Goal: Find contact information: Find contact information

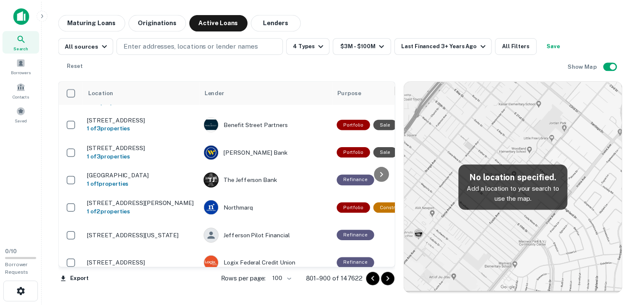
scroll to position [1554, 0]
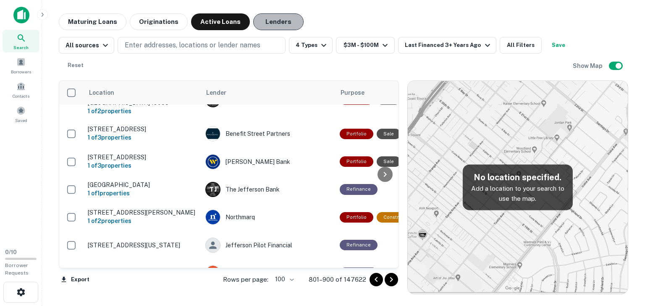
click at [267, 21] on button "Lenders" at bounding box center [278, 21] width 50 height 17
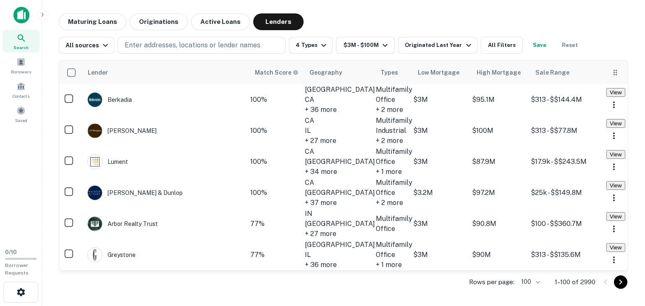
drag, startPoint x: 577, startPoint y: 102, endPoint x: 586, endPoint y: 65, distance: 38.0
click at [606, 65] on th at bounding box center [617, 73] width 22 height 24
drag, startPoint x: 581, startPoint y: 104, endPoint x: 582, endPoint y: 60, distance: 43.7
click at [582, 60] on div "Lender Match Score Geography Types Low Mortgage High Mortgage Sale Range Berkad…" at bounding box center [343, 174] width 569 height 241
click at [608, 97] on button "View" at bounding box center [617, 92] width 19 height 9
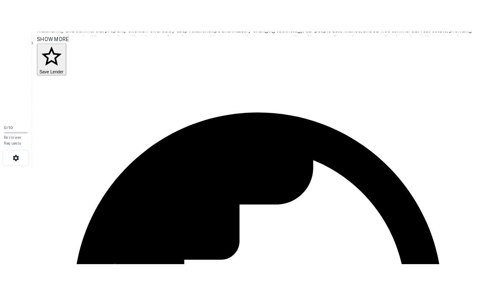
scroll to position [127, 0]
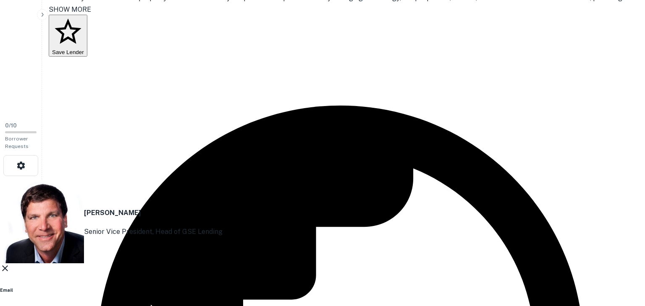
drag, startPoint x: 328, startPoint y: 176, endPoint x: 209, endPoint y: 144, distance: 123.8
drag, startPoint x: 209, startPoint y: 144, endPoint x: 236, endPoint y: 130, distance: 31.0
click at [236, 180] on div "Dan Brendes Senior Vice President, Head of GSE Lending Email dan.brendes@berkad…" at bounding box center [319, 284] width 639 height 209
click at [230, 304] on p "dan.brendes@berkadia.com" at bounding box center [319, 309] width 639 height 10
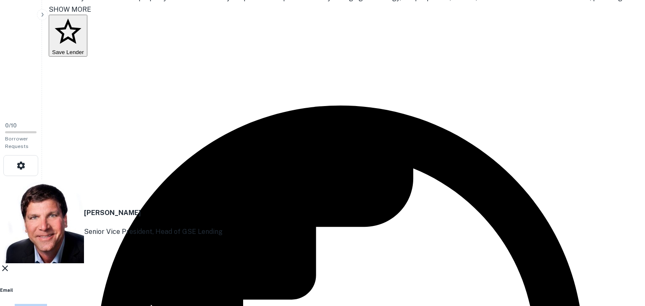
click at [230, 304] on p "dan.brendes@berkadia.com" at bounding box center [319, 309] width 639 height 10
drag, startPoint x: 230, startPoint y: 148, endPoint x: 307, endPoint y: 136, distance: 77.7
click at [307, 287] on div "Email dan.brendes@berkadia.com Email" at bounding box center [319, 305] width 639 height 37
drag, startPoint x: 319, startPoint y: 180, endPoint x: 257, endPoint y: 136, distance: 76.3
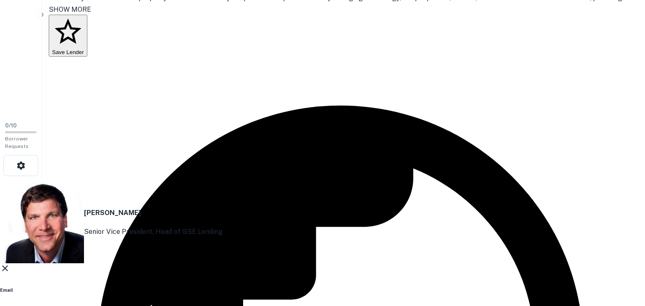
copy div "dan.brendes@berkadia.com Email LinkedIn Profile http://www.linkedin.com/in/dan-…"
click at [172, 259] on div "Dan Brendes Senior Vice President, Head of GSE Lending Email dan.brendes@berkad…" at bounding box center [319, 284] width 639 height 209
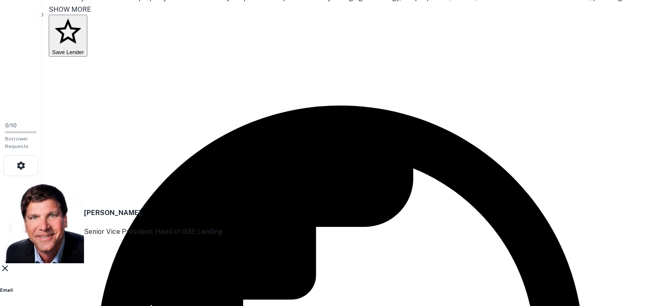
click at [10, 264] on icon at bounding box center [5, 269] width 10 height 10
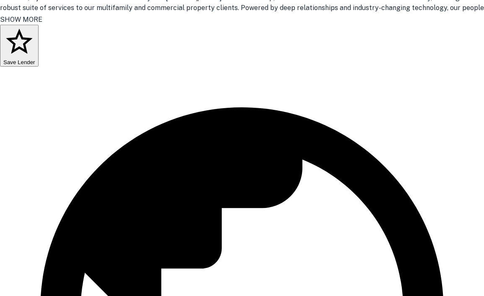
scroll to position [145, 0]
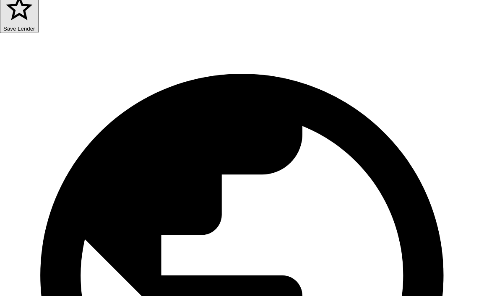
scroll to position [178, 0]
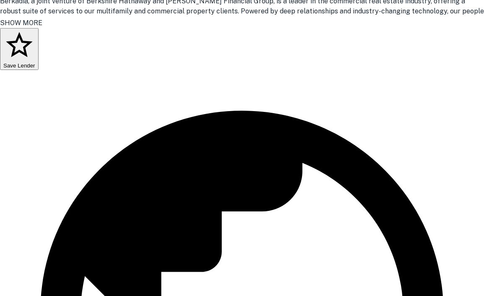
scroll to position [173, 0]
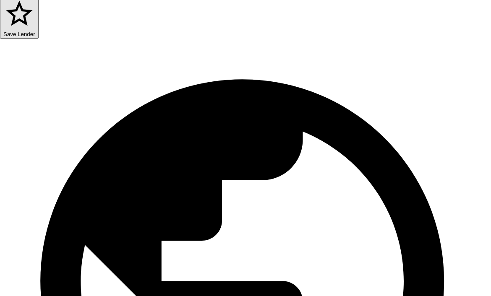
drag, startPoint x: 242, startPoint y: 175, endPoint x: 127, endPoint y: 130, distance: 124.2
drag, startPoint x: 127, startPoint y: 130, endPoint x: 131, endPoint y: 141, distance: 12.1
drag, startPoint x: 131, startPoint y: 141, endPoint x: 179, endPoint y: 188, distance: 66.8
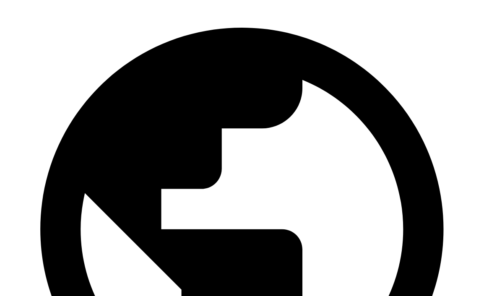
scroll to position [225, 0]
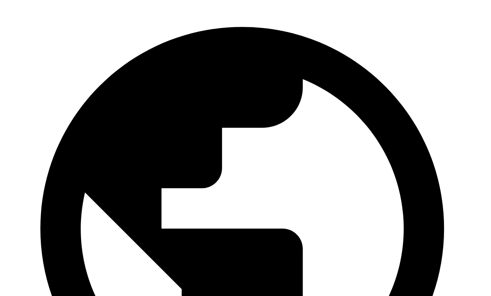
drag, startPoint x: 238, startPoint y: 173, endPoint x: 176, endPoint y: 130, distance: 76.0
copy div "john.balfour@berkadia.com Email LinkedIn Profile http://www.linkedin.com/in/joh…"
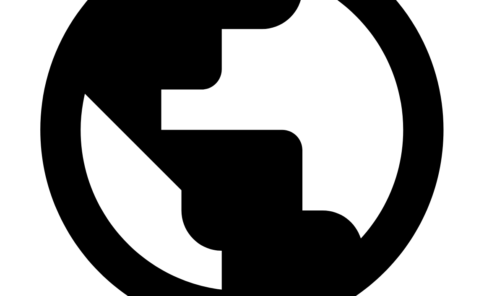
scroll to position [324, 0]
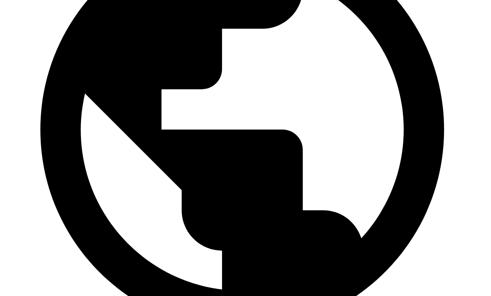
drag, startPoint x: 246, startPoint y: 174, endPoint x: 128, endPoint y: 143, distance: 122.4
copy div "ryan.moore@berkadia.com Email LinkedIn Profile http://www.linkedin.com/in/ryan-…"
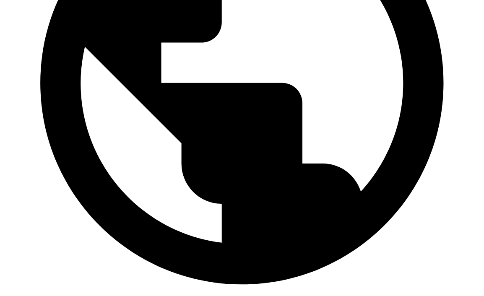
scroll to position [372, 0]
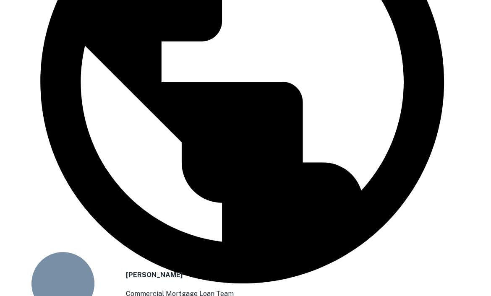
drag, startPoint x: 240, startPoint y: 163, endPoint x: 163, endPoint y: 149, distance: 78.2
drag, startPoint x: 238, startPoint y: 170, endPoint x: 129, endPoint y: 145, distance: 111.9
copy div "aisha.rivera@berkadia.com Email LinkedIn Profile http://www.linkedin.com/in/ais…"
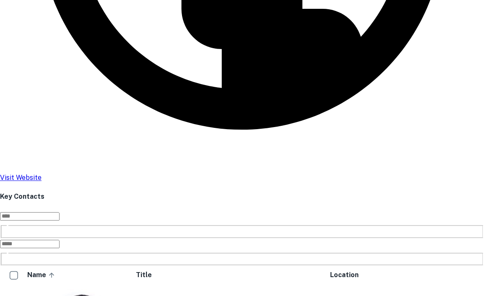
scroll to position [526, 0]
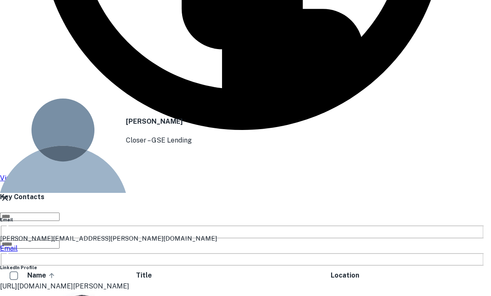
drag, startPoint x: 245, startPoint y: 176, endPoint x: 129, endPoint y: 147, distance: 119.4
click at [129, 147] on div "Robert Harrison Closer – GSE Lending Email robert.harrison@berkadia.com Email L…" at bounding box center [242, 192] width 484 height 251
drag, startPoint x: 138, startPoint y: 136, endPoint x: 131, endPoint y: 149, distance: 14.8
click at [131, 217] on div "Email robert.harrison@berkadia.com Email" at bounding box center [242, 235] width 484 height 37
drag, startPoint x: 129, startPoint y: 141, endPoint x: 232, endPoint y: 173, distance: 107.4
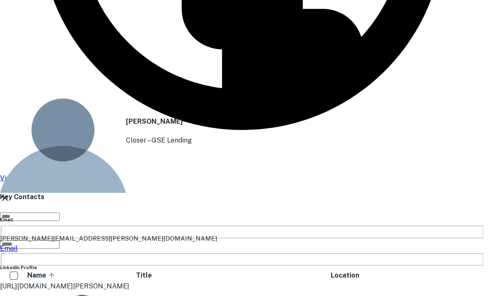
click at [232, 173] on div "Robert Harrison Closer – GSE Lending Email robert.harrison@berkadia.com Email L…" at bounding box center [242, 192] width 484 height 251
drag, startPoint x: 212, startPoint y: 173, endPoint x: 229, endPoint y: 176, distance: 17.5
click at [229, 282] on p "http://www.linkedin.com/in/robert-bob-harrison-1ba44b87" at bounding box center [242, 287] width 484 height 10
copy div "robert.harrison@berkadia.com Email LinkedIn Profile http://www.linkedin.com/in/…"
click at [76, 198] on div "Robert Harrison Closer – GSE Lending Email robert.harrison@berkadia.com Email L…" at bounding box center [242, 192] width 484 height 251
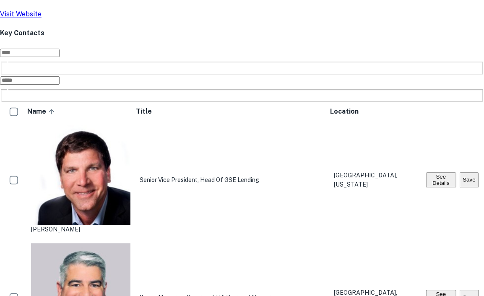
scroll to position [705, 0]
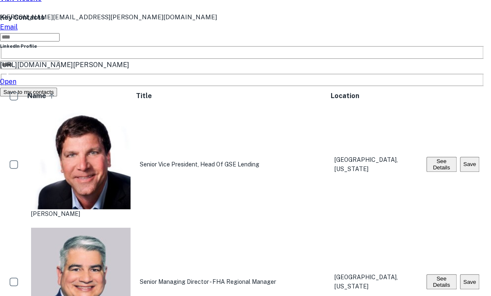
drag, startPoint x: 240, startPoint y: 174, endPoint x: 128, endPoint y: 141, distance: 116.7
copy div "angie.gordon@berkadia.com Email LinkedIn Profile http://www.linkedin.com/in/ang…"
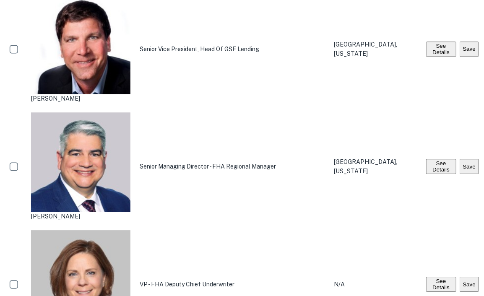
scroll to position [821, 0]
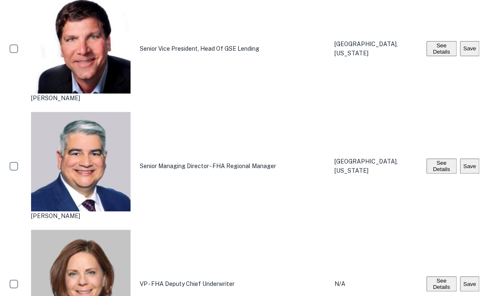
drag, startPoint x: 238, startPoint y: 172, endPoint x: 127, endPoint y: 139, distance: 115.0
copy div "jennifer.jerchau@berkadia.com Email LinkedIn Profile http://www.linkedin.com/in…"
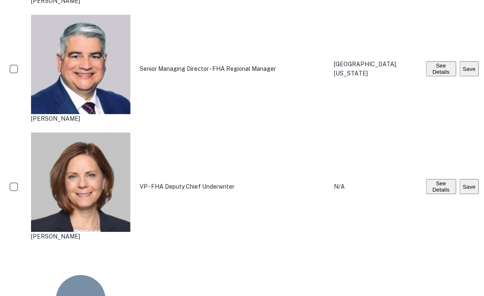
scroll to position [919, 0]
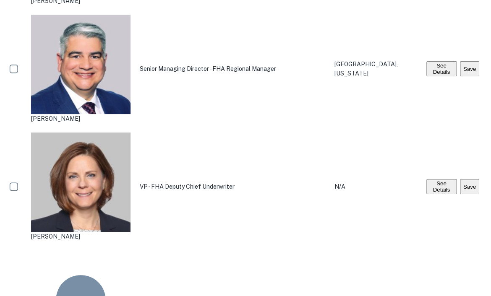
drag, startPoint x: 240, startPoint y: 170, endPoint x: 141, endPoint y: 140, distance: 103.6
drag, startPoint x: 141, startPoint y: 140, endPoint x: 131, endPoint y: 141, distance: 9.3
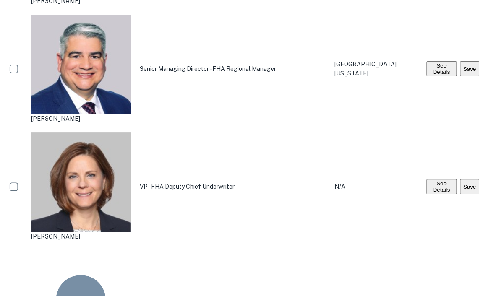
drag, startPoint x: 129, startPoint y: 141, endPoint x: 237, endPoint y: 171, distance: 112.0
copy div "kristin.c@berkadia.com Email LinkedIn Profile http://www.linkedin.com/in/kristi…"
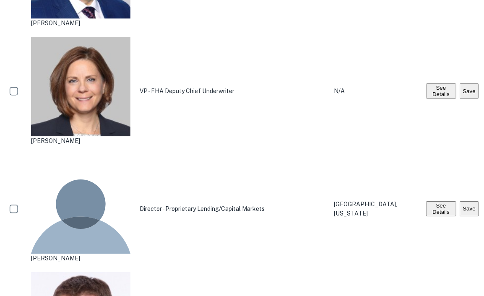
scroll to position [1074, 0]
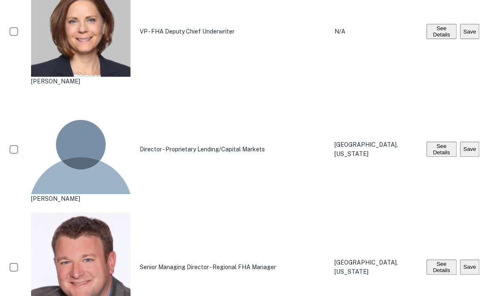
drag, startPoint x: 239, startPoint y: 175, endPoint x: 128, endPoint y: 140, distance: 117.0
copy div "molly.jones@berkadia.com Email LinkedIn Profile http://www.linkedin.com/in/moll…"
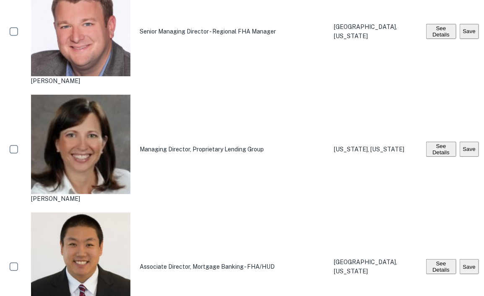
scroll to position [1309, 0]
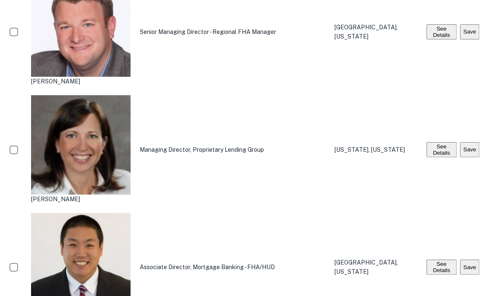
drag, startPoint x: 243, startPoint y: 173, endPoint x: 128, endPoint y: 139, distance: 120.5
copy div "zachary.moorehead@berkadia.com Email LinkedIn Profile http://www.linkedin.com/i…"
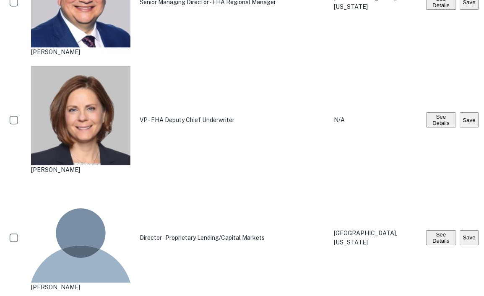
scroll to position [985, 0]
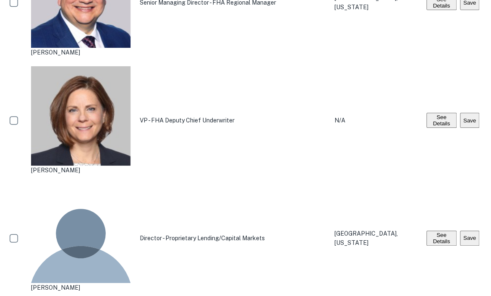
drag, startPoint x: 235, startPoint y: 173, endPoint x: 130, endPoint y: 142, distance: 109.7
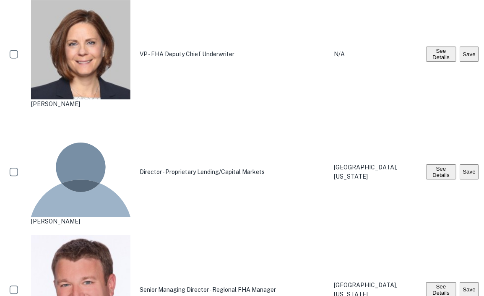
scroll to position [1054, 0]
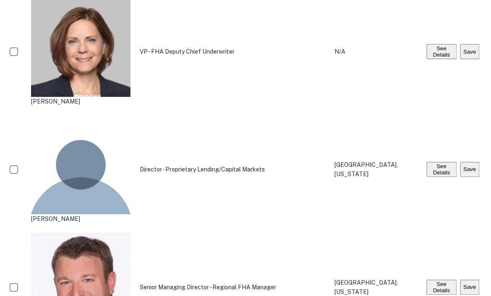
drag, startPoint x: 234, startPoint y: 173, endPoint x: 131, endPoint y: 141, distance: 108.0
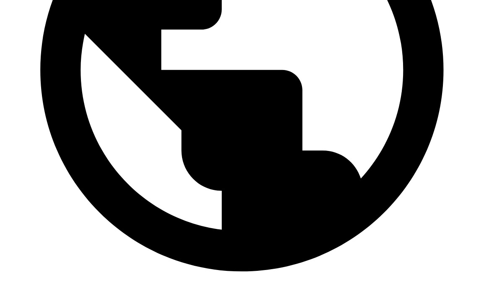
scroll to position [384, 0]
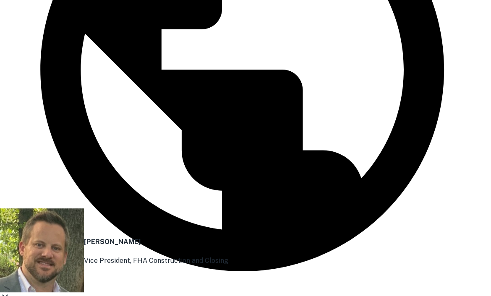
drag, startPoint x: 238, startPoint y: 173, endPoint x: 130, endPoint y: 147, distance: 110.9
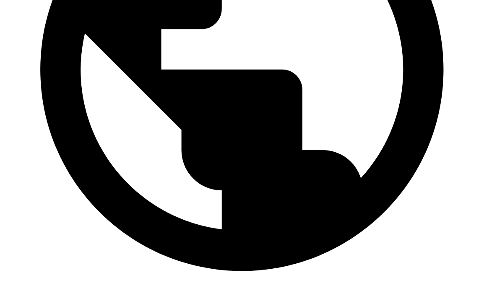
scroll to position [0, 0]
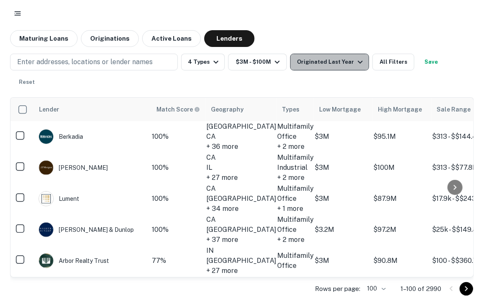
click at [356, 62] on icon "button" at bounding box center [361, 62] width 10 height 10
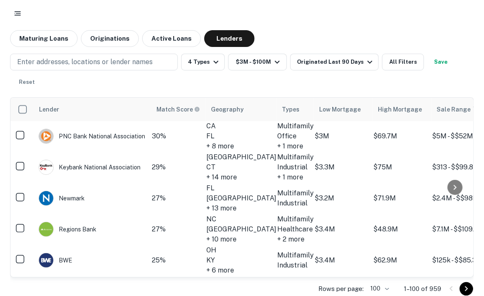
scroll to position [395, 0]
click at [121, 113] on div "Cbre Capital Advisors, INC" at bounding box center [85, 104] width 92 height 15
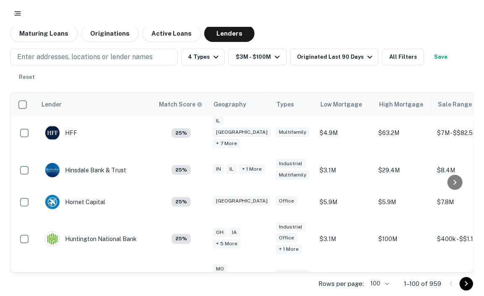
scroll to position [2060, 0]
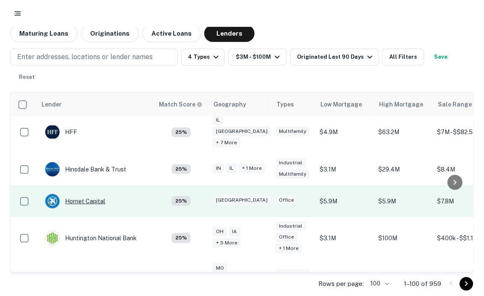
drag, startPoint x: 96, startPoint y: 157, endPoint x: 86, endPoint y: 160, distance: 10.8
click at [86, 194] on div "Hornet Capital" at bounding box center [75, 201] width 60 height 15
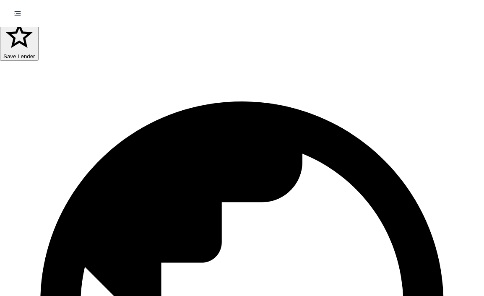
scroll to position [139, 0]
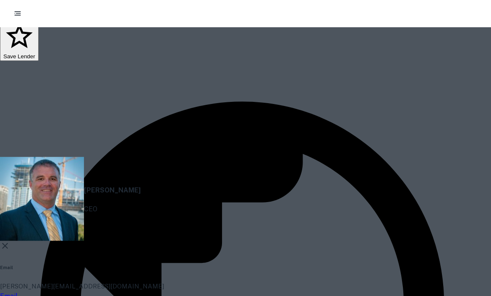
drag, startPoint x: 243, startPoint y: 173, endPoint x: 149, endPoint y: 128, distance: 104.4
click at [186, 157] on div "Brian Whitten CEO Email brian@hornet.capital Email LinkedIn Profile http://www.…" at bounding box center [242, 261] width 484 height 208
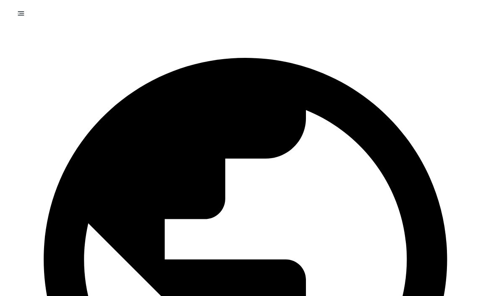
scroll to position [189, 0]
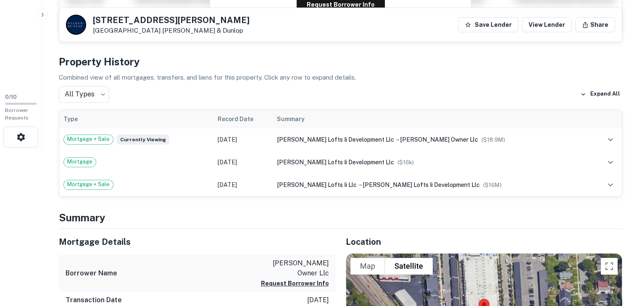
scroll to position [162, 0]
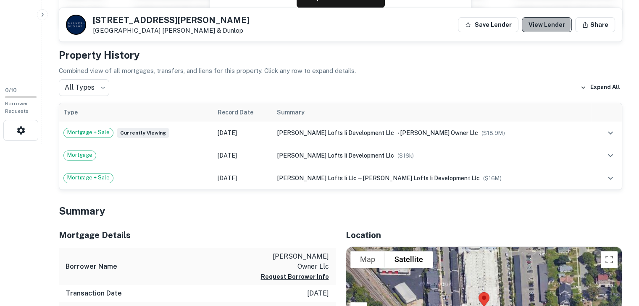
click at [541, 24] on link "View Lender" at bounding box center [546, 24] width 50 height 15
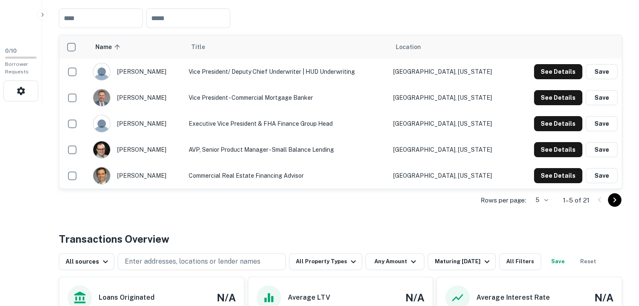
scroll to position [201, 0]
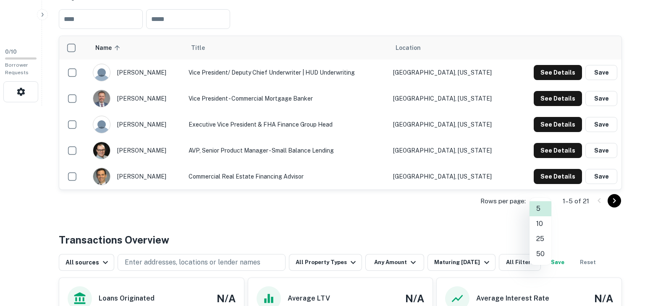
click at [534, 254] on li "50" at bounding box center [540, 254] width 22 height 15
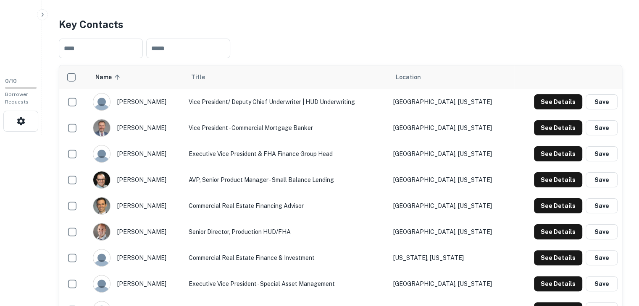
scroll to position [172, 0]
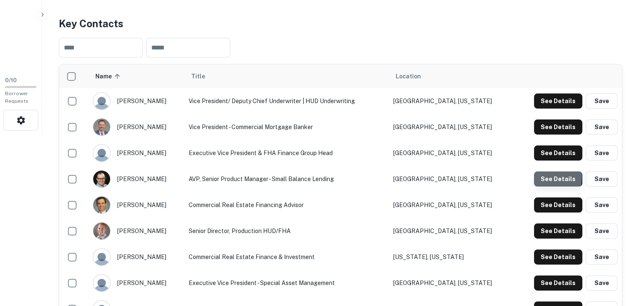
click at [548, 172] on button "See Details" at bounding box center [558, 179] width 48 height 15
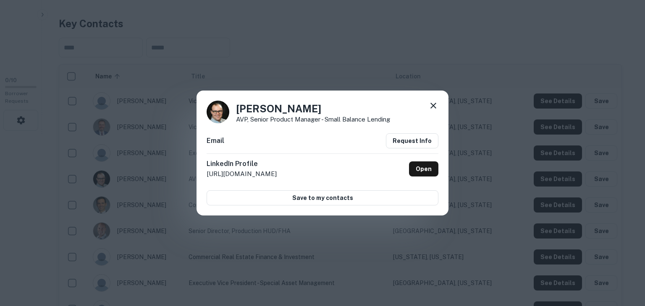
click at [433, 104] on icon at bounding box center [433, 106] width 10 height 10
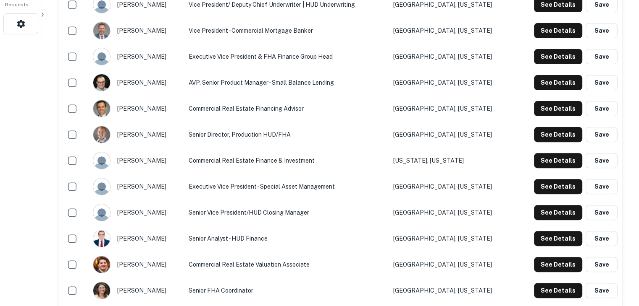
scroll to position [271, 0]
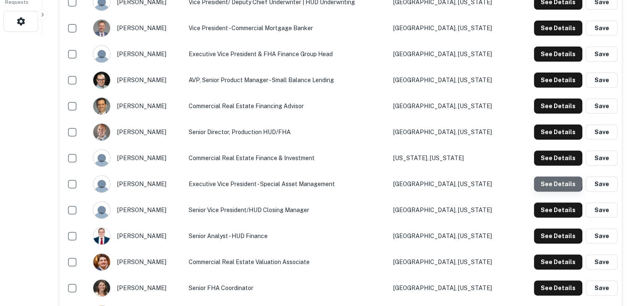
click at [552, 177] on button "See Details" at bounding box center [558, 184] width 48 height 15
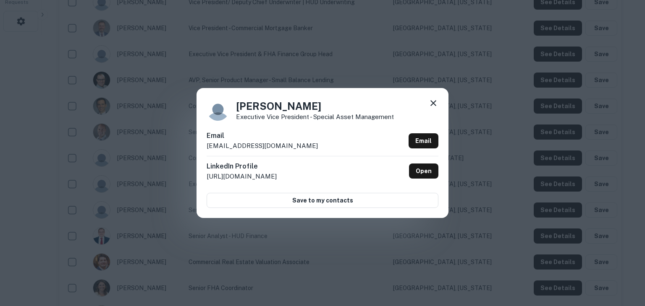
click at [435, 103] on icon at bounding box center [433, 103] width 10 height 10
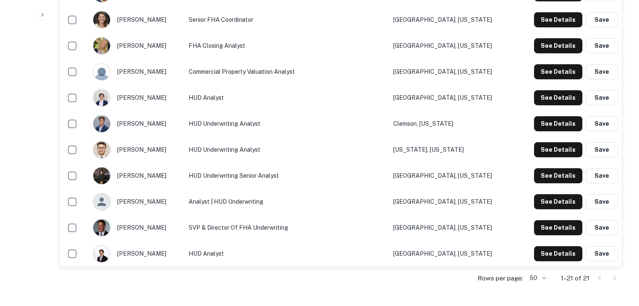
scroll to position [540, 0]
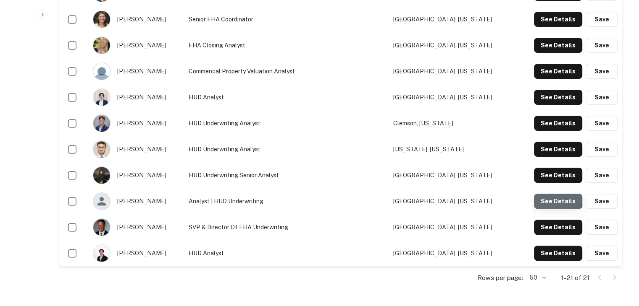
click at [555, 194] on button "See Details" at bounding box center [558, 201] width 48 height 15
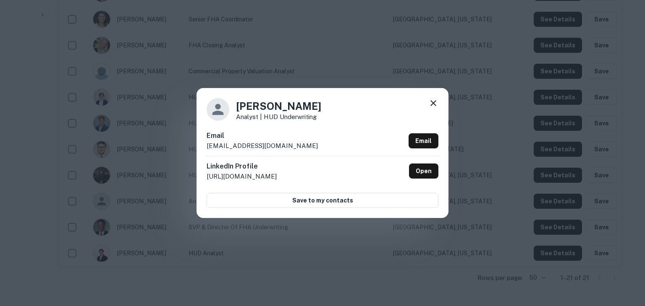
drag, startPoint x: 326, startPoint y: 174, endPoint x: 237, endPoint y: 130, distance: 99.1
click at [237, 130] on div "Robertson Reed Analyst | HUD Underwriting Email rreed@walkerdunlop.com Email Li…" at bounding box center [322, 153] width 252 height 130
copy div "rreed@walkerdunlop.com Email LinkedIn Profile http://www.linkedin.com/in/robert…"
click at [168, 139] on div "Robertson Reed Analyst | HUD Underwriting Email rreed@walkerdunlop.com Email Li…" at bounding box center [322, 153] width 645 height 306
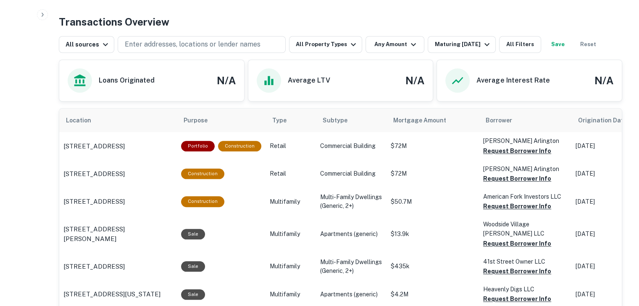
scroll to position [834, 0]
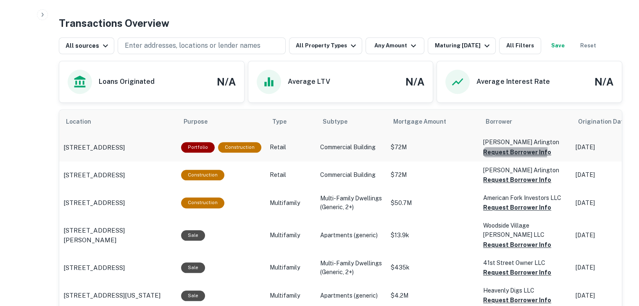
click at [483, 149] on button "Request Borrower Info" at bounding box center [517, 152] width 68 height 10
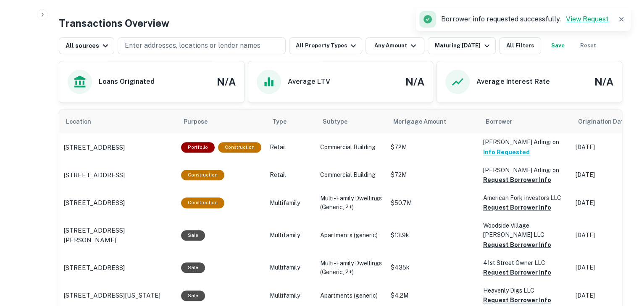
click at [585, 19] on link "View Request" at bounding box center [586, 19] width 43 height 8
